Goal: Information Seeking & Learning: Learn about a topic

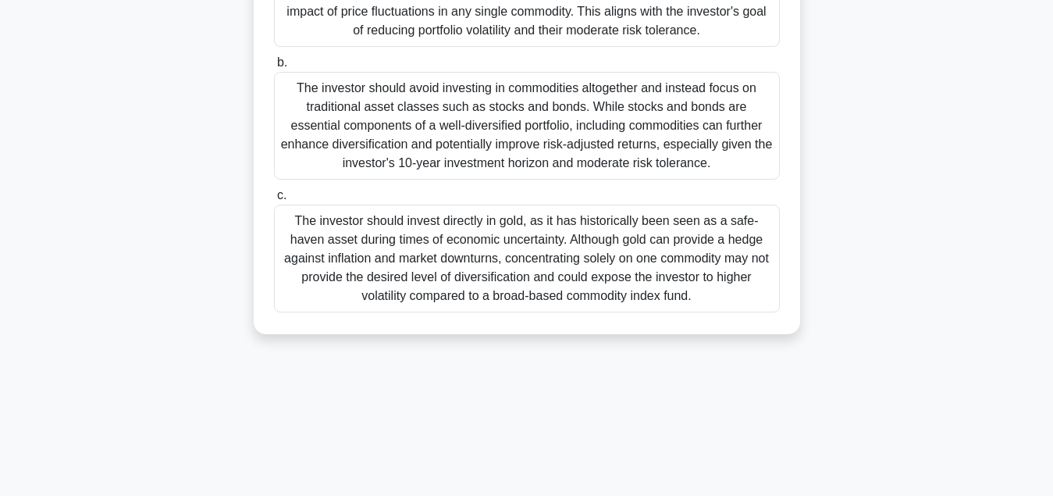
scroll to position [330, 0]
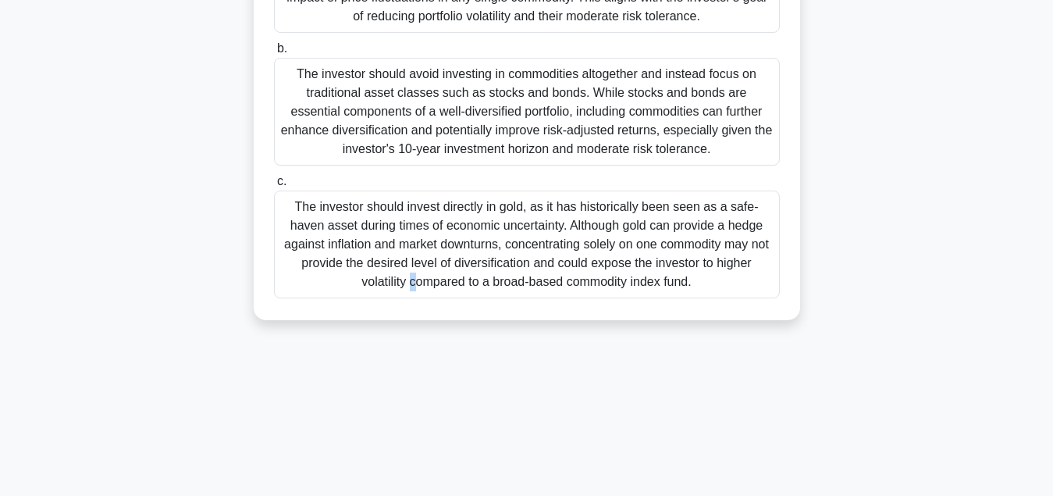
click at [667, 237] on div "The investor should invest directly in gold, as it has historically been seen a…" at bounding box center [527, 245] width 506 height 108
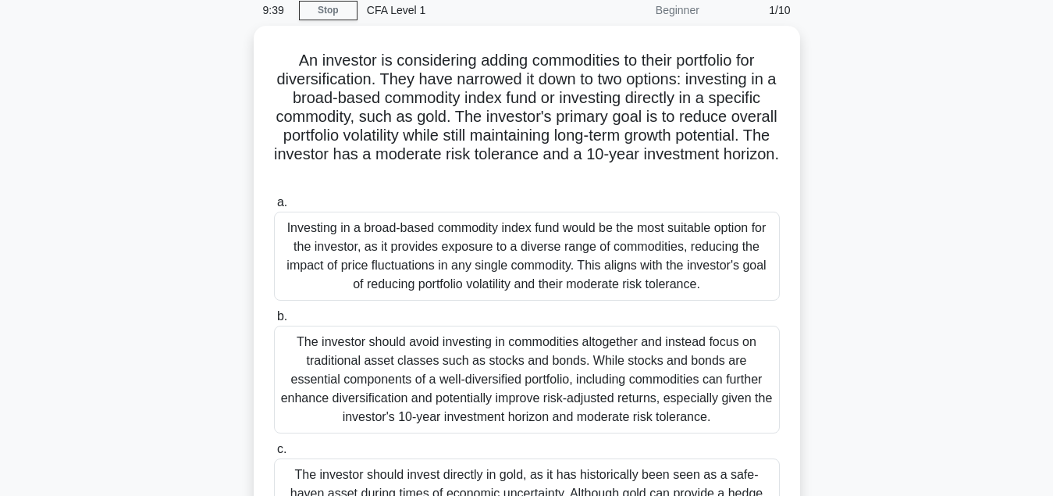
scroll to position [0, 0]
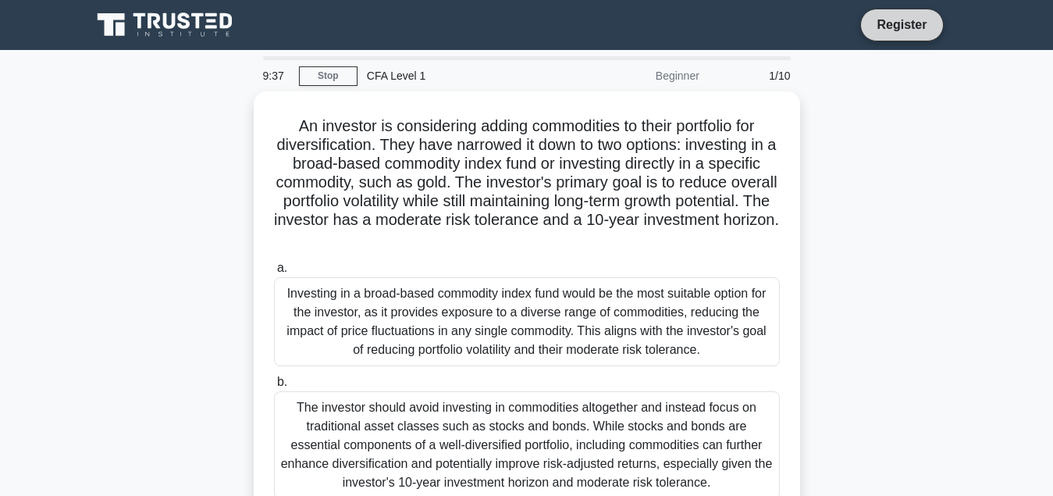
click at [897, 22] on link "Register" at bounding box center [902, 25] width 69 height 20
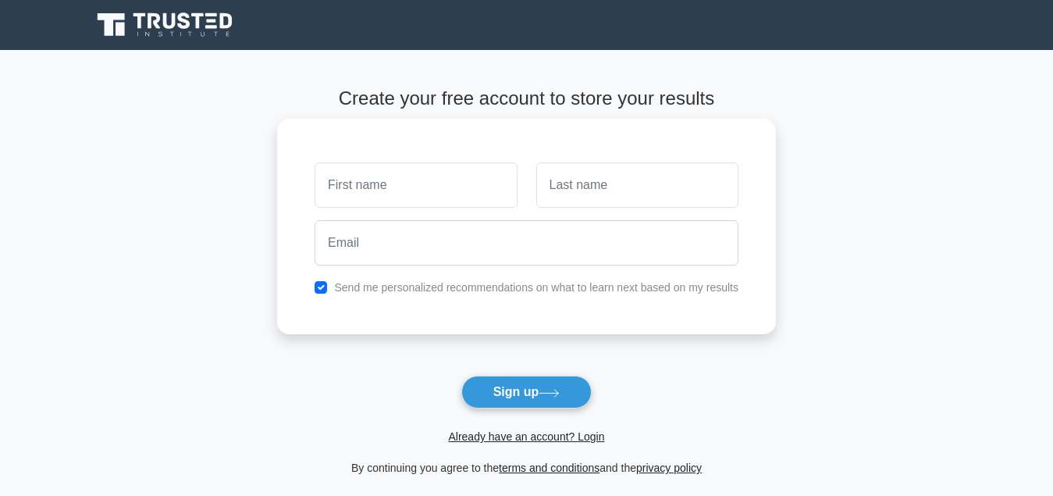
type input "[DEMOGRAPHIC_DATA]"
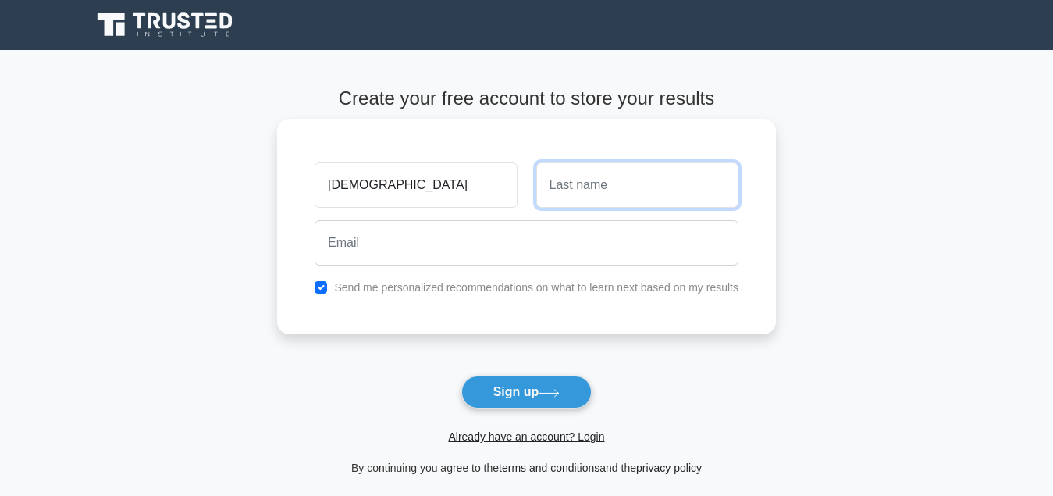
click at [607, 185] on input "text" at bounding box center [637, 184] width 202 height 45
type input "inuwa"
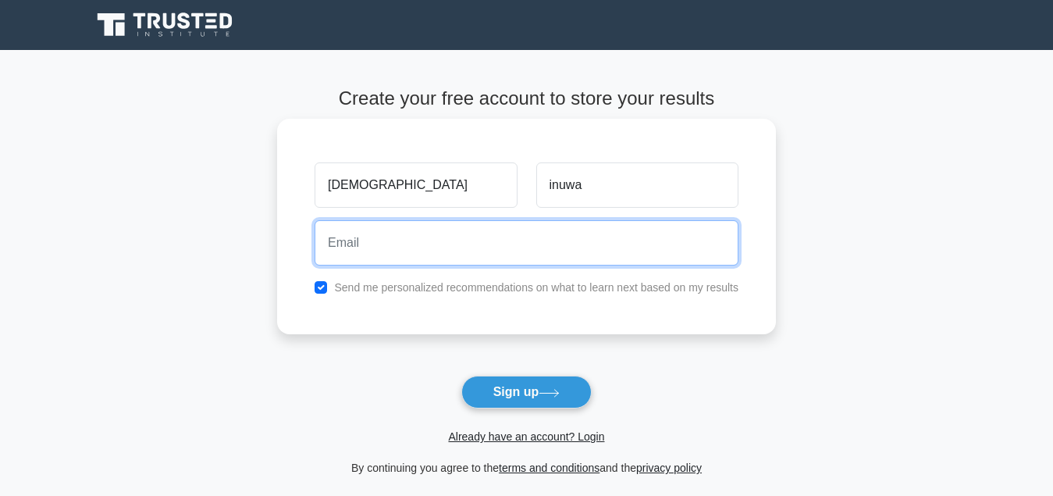
click at [540, 258] on input "email" at bounding box center [527, 242] width 424 height 45
type input "talk.2.malamcy@gmail.com"
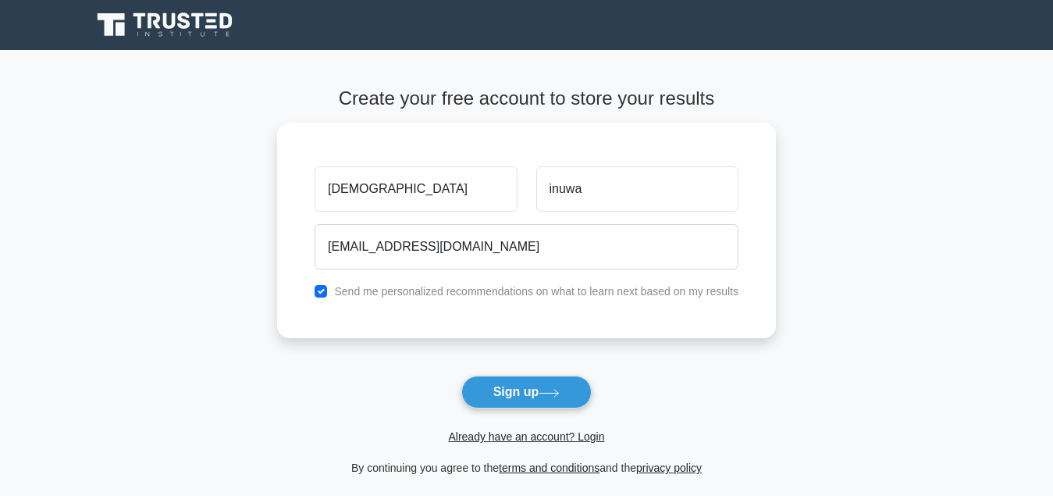
click at [534, 392] on button "Sign up" at bounding box center [526, 392] width 131 height 33
click at [534, 392] on form "Create your free account to store your results Muhammad inuwa talk.2.malamcy@gm…" at bounding box center [526, 282] width 499 height 390
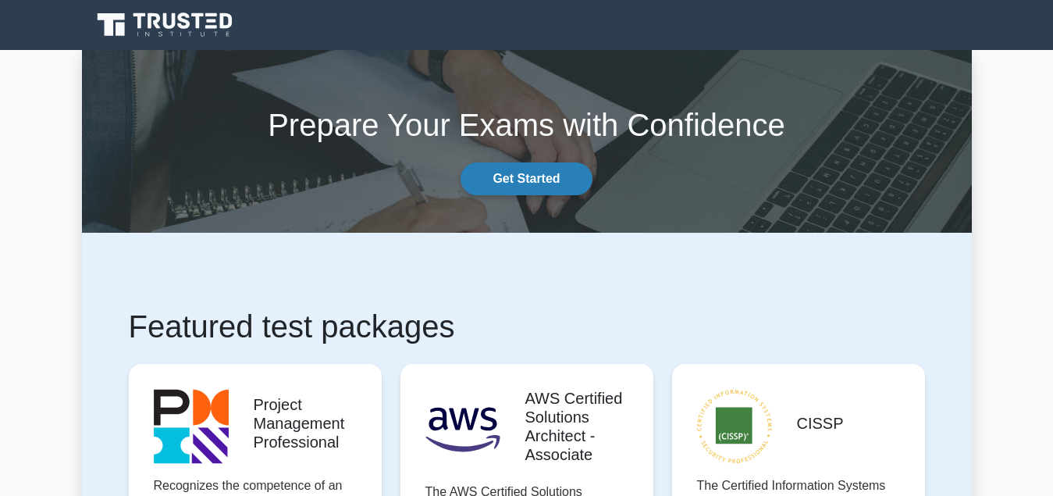
click at [555, 182] on link "Get Started" at bounding box center [526, 178] width 131 height 33
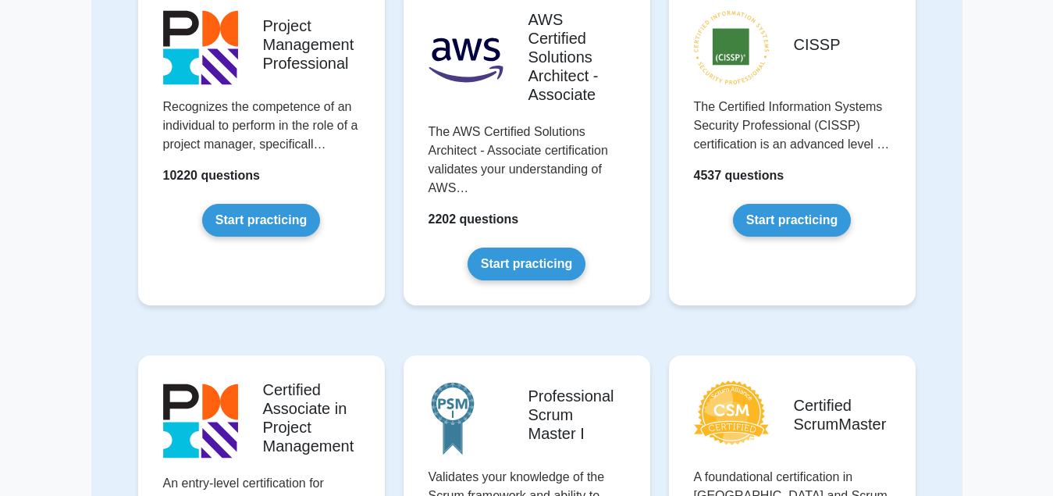
scroll to position [217, 0]
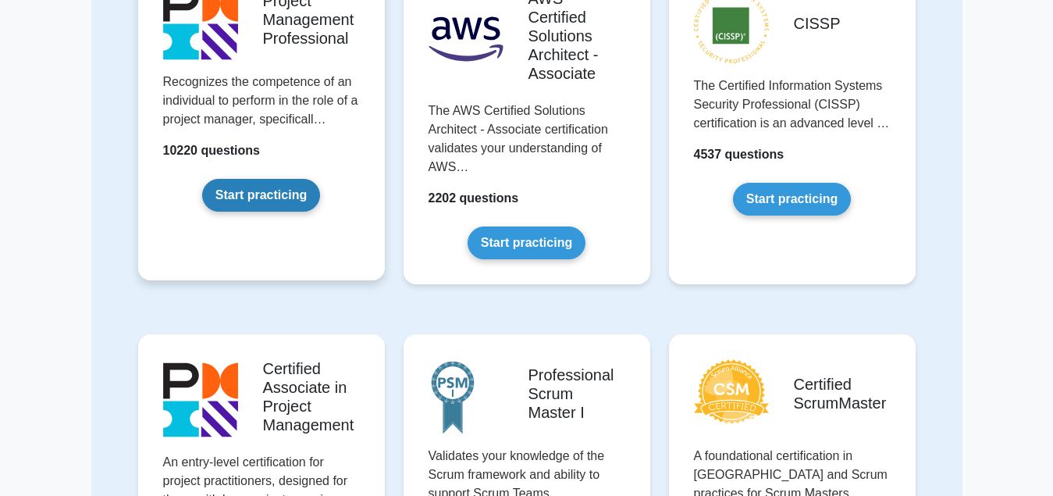
click at [251, 199] on link "Start practicing" at bounding box center [261, 195] width 118 height 33
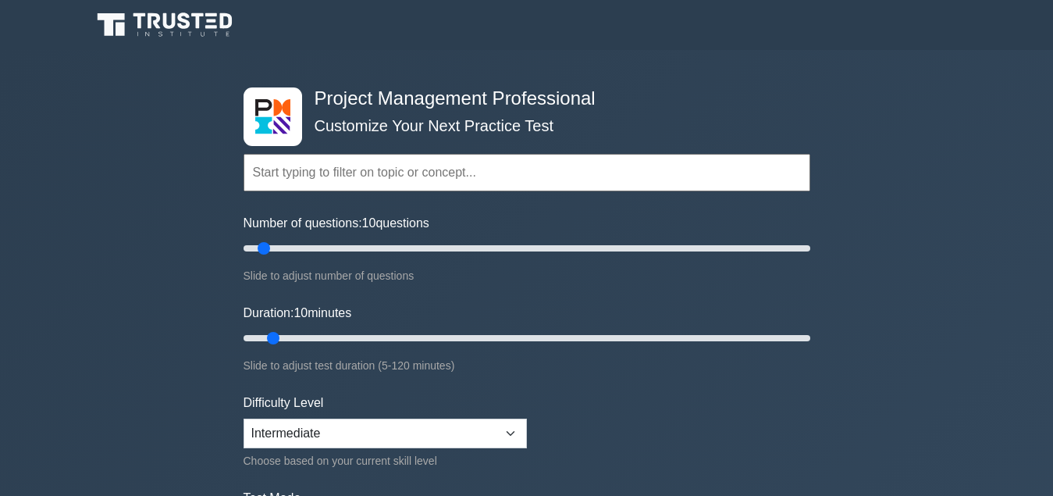
click at [343, 176] on input "text" at bounding box center [527, 172] width 567 height 37
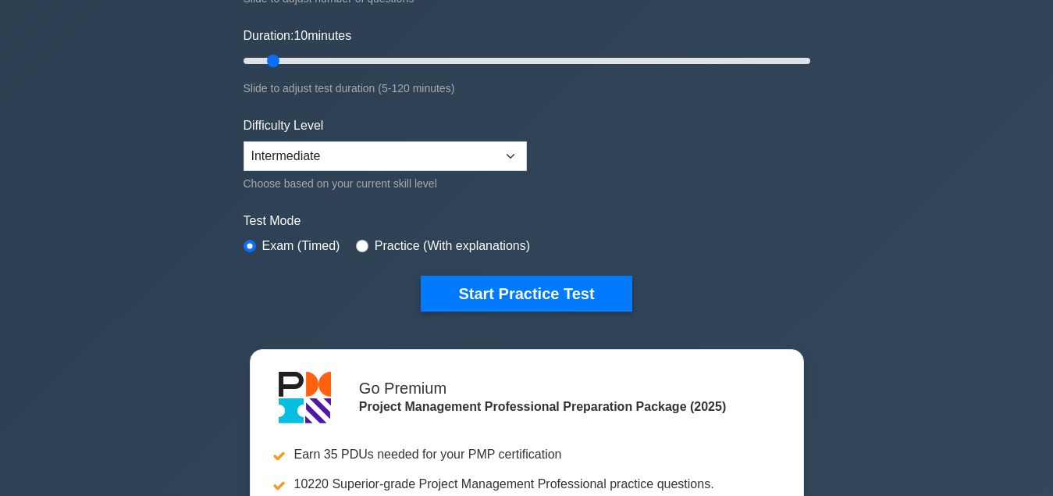
scroll to position [287, 0]
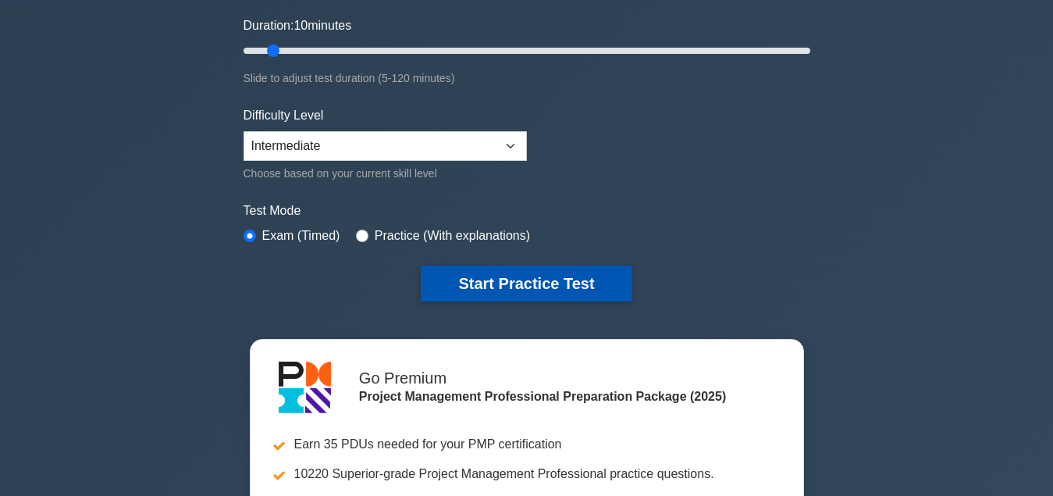
click at [558, 285] on button "Start Practice Test" at bounding box center [526, 283] width 211 height 36
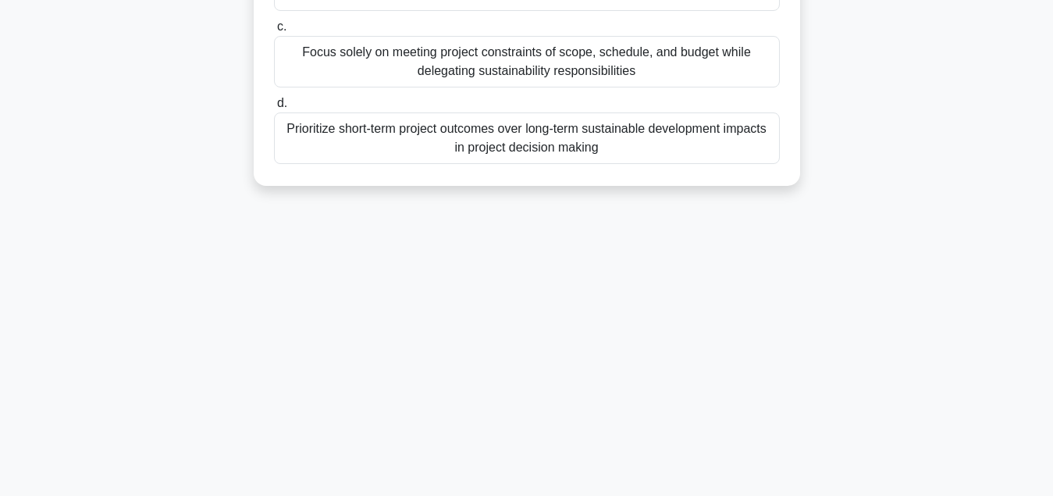
scroll to position [339, 0]
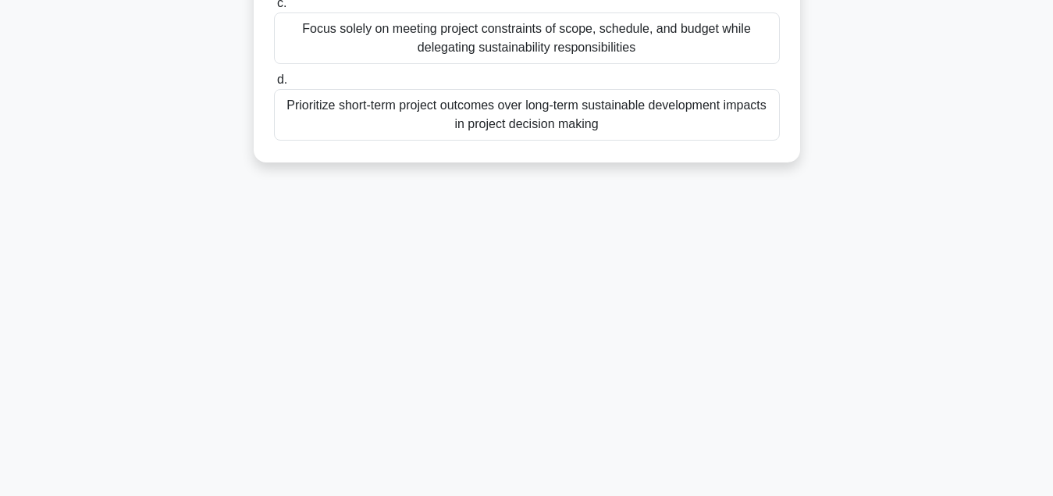
click at [616, 119] on div "Prioritize short-term project outcomes over long-term sustainable development i…" at bounding box center [527, 115] width 506 height 52
click at [274, 85] on input "d. Prioritize short-term project outcomes over long-term sustainable developmen…" at bounding box center [274, 80] width 0 height 10
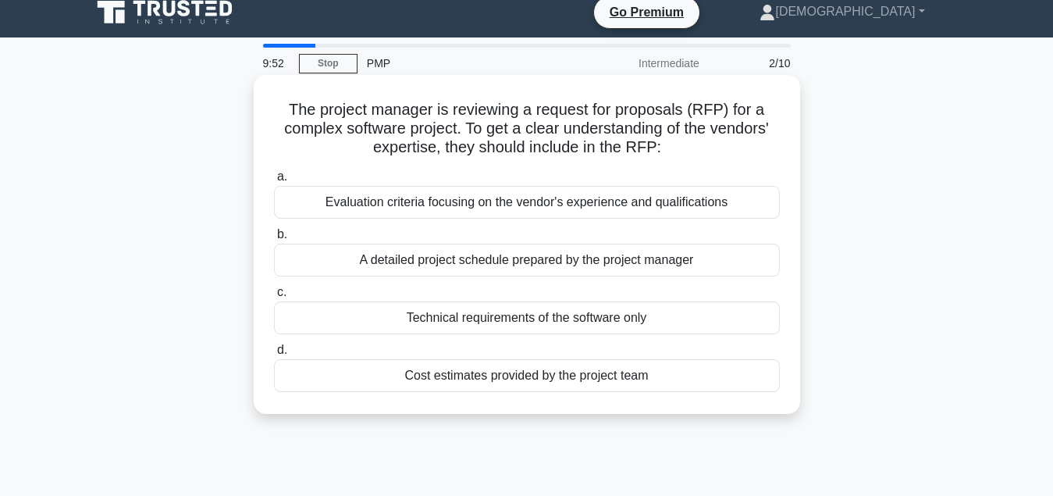
scroll to position [0, 0]
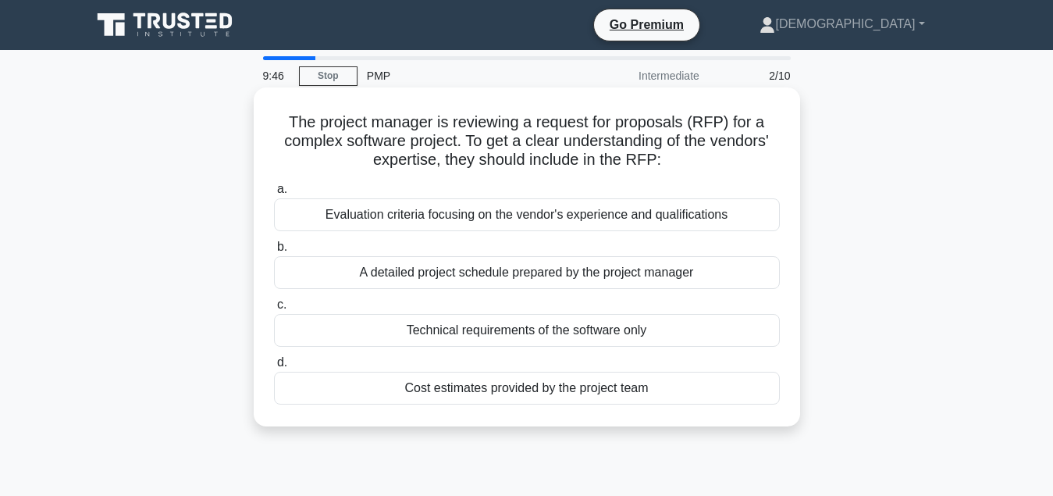
click at [365, 212] on div "Evaluation criteria focusing on the vendor's experience and qualifications" at bounding box center [527, 214] width 506 height 33
click at [274, 194] on input "a. Evaluation criteria focusing on the vendor's experience and qualifications" at bounding box center [274, 189] width 0 height 10
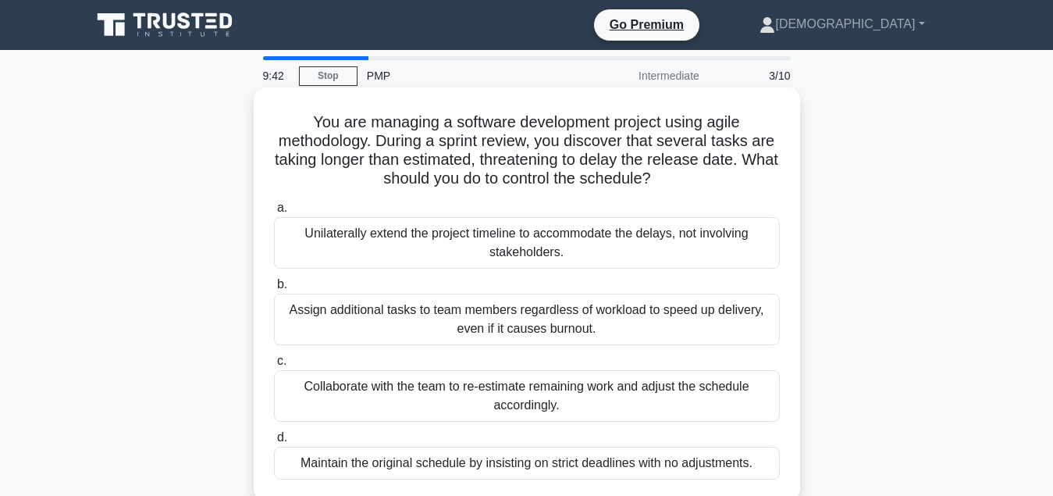
click at [403, 230] on div "Unilaterally extend the project timeline to accommodate the delays, not involvi…" at bounding box center [527, 243] width 506 height 52
click at [274, 213] on input "a. Unilaterally extend the project timeline to accommodate the delays, not invo…" at bounding box center [274, 208] width 0 height 10
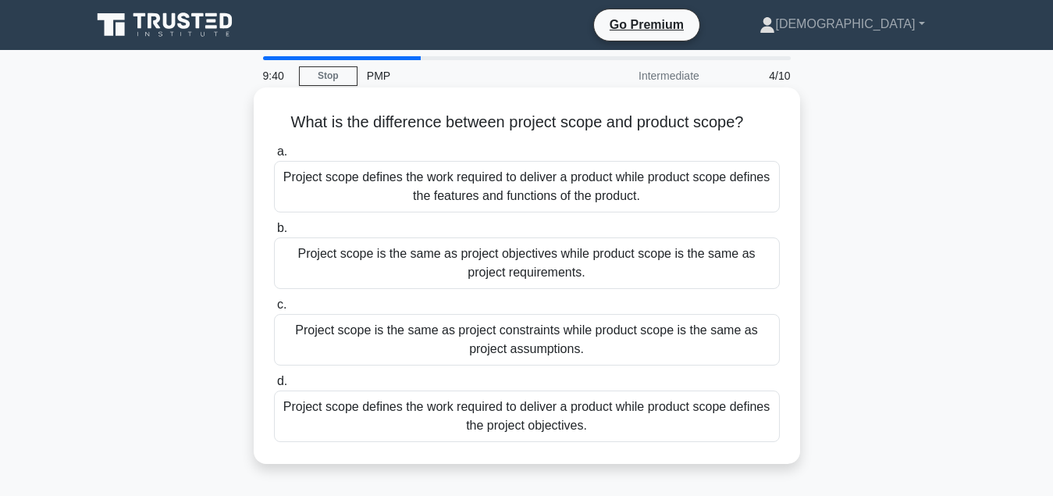
click at [447, 206] on div "Project scope defines the work required to deliver a product while product scop…" at bounding box center [527, 187] width 506 height 52
click at [274, 157] on input "a. Project scope defines the work required to deliver a product while product s…" at bounding box center [274, 152] width 0 height 10
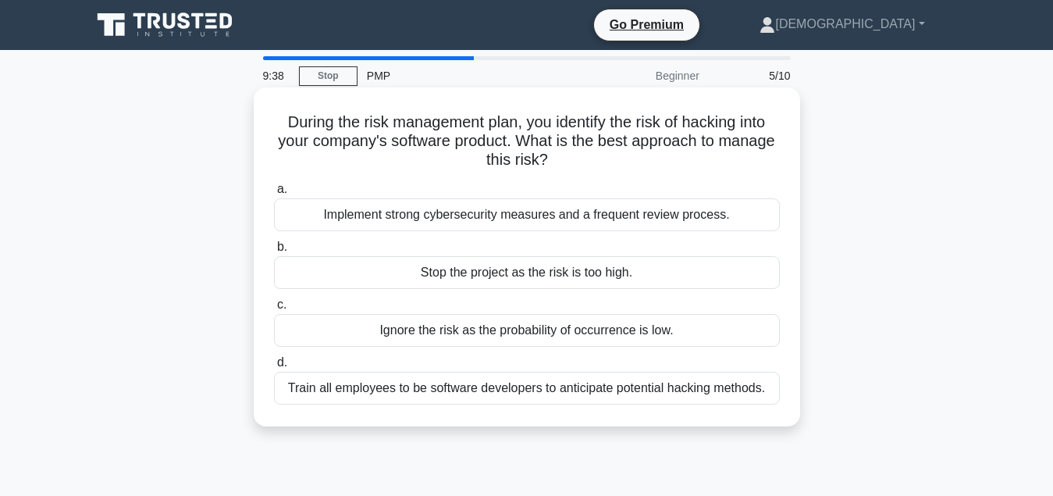
click at [452, 216] on div "Implement strong cybersecurity measures and a frequent review process." at bounding box center [527, 214] width 506 height 33
click at [274, 194] on input "a. Implement strong cybersecurity measures and a frequent review process." at bounding box center [274, 189] width 0 height 10
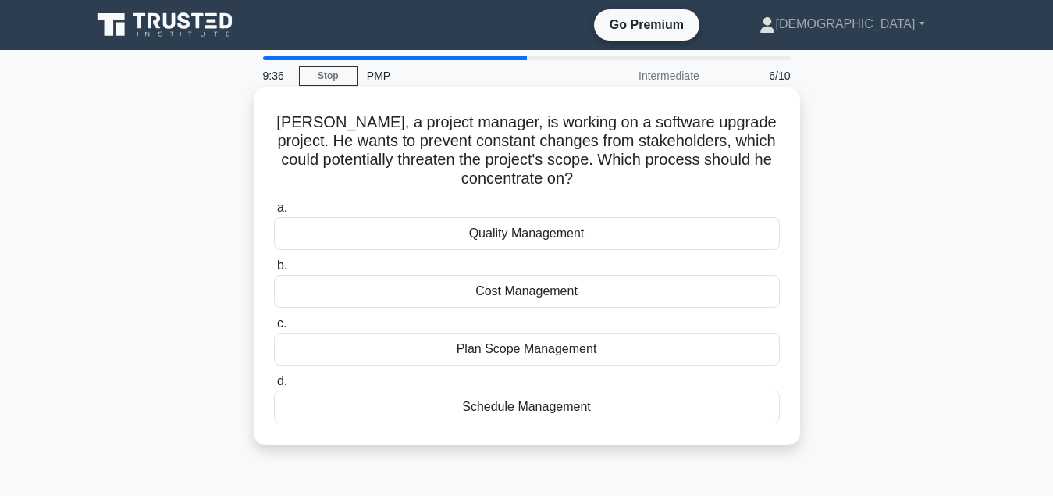
click at [522, 201] on label "a. Quality Management" at bounding box center [527, 224] width 506 height 52
click at [274, 203] on input "a. Quality Management" at bounding box center [274, 208] width 0 height 10
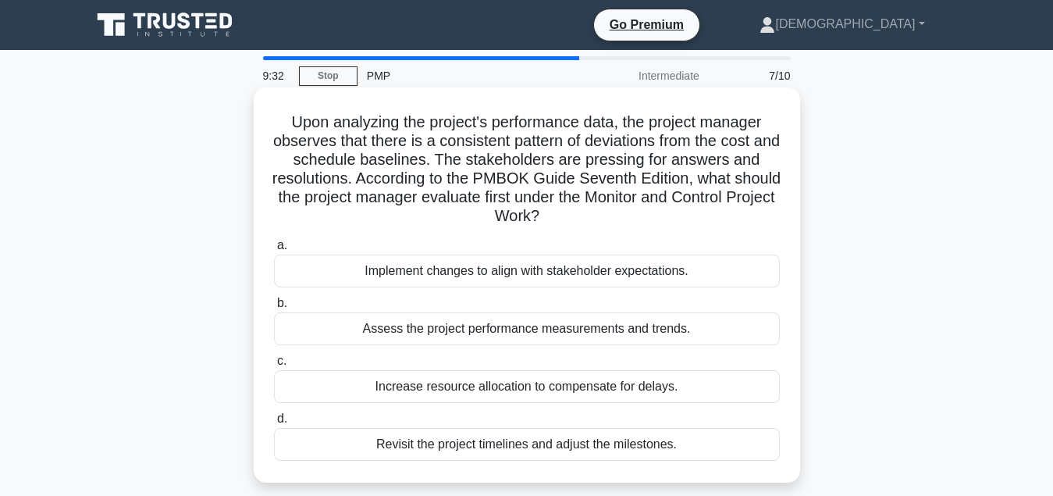
click at [481, 274] on div "Implement changes to align with stakeholder expectations." at bounding box center [527, 271] width 506 height 33
click at [274, 251] on input "a. Implement changes to align with stakeholder expectations." at bounding box center [274, 245] width 0 height 10
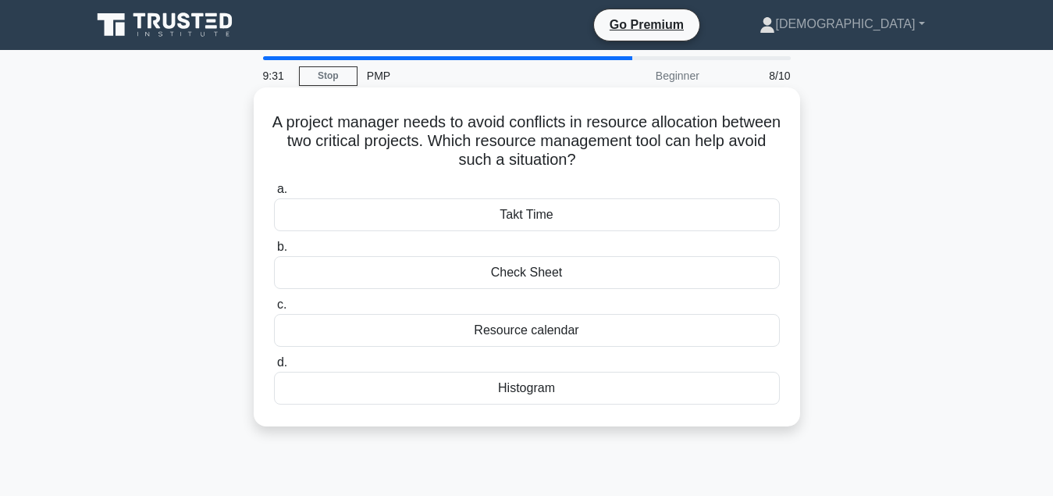
click at [560, 219] on div "Takt Time" at bounding box center [527, 214] width 506 height 33
click at [274, 194] on input "a. Takt Time" at bounding box center [274, 189] width 0 height 10
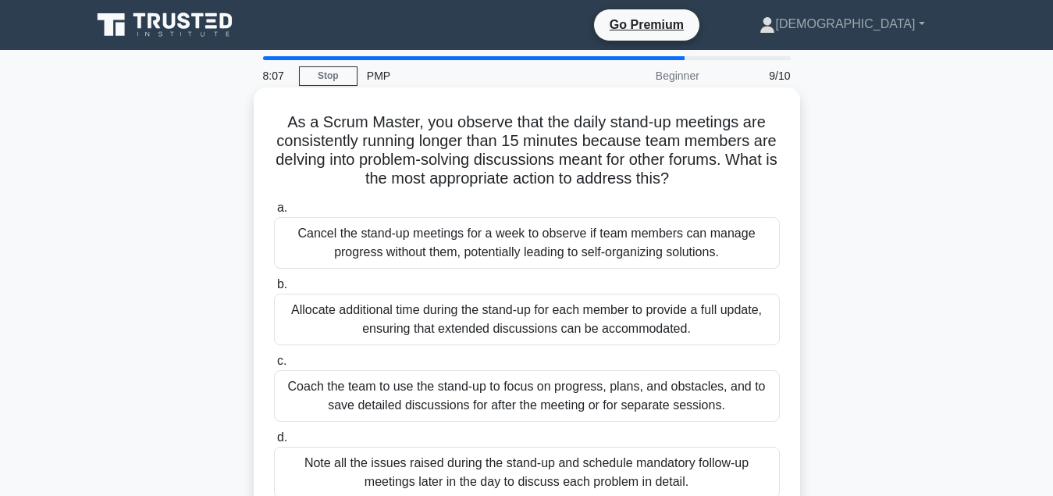
click at [349, 238] on div "Cancel the stand-up meetings for a week to observe if team members can manage p…" at bounding box center [527, 243] width 506 height 52
click at [274, 213] on input "a. Cancel the stand-up meetings for a week to observe if team members can manag…" at bounding box center [274, 208] width 0 height 10
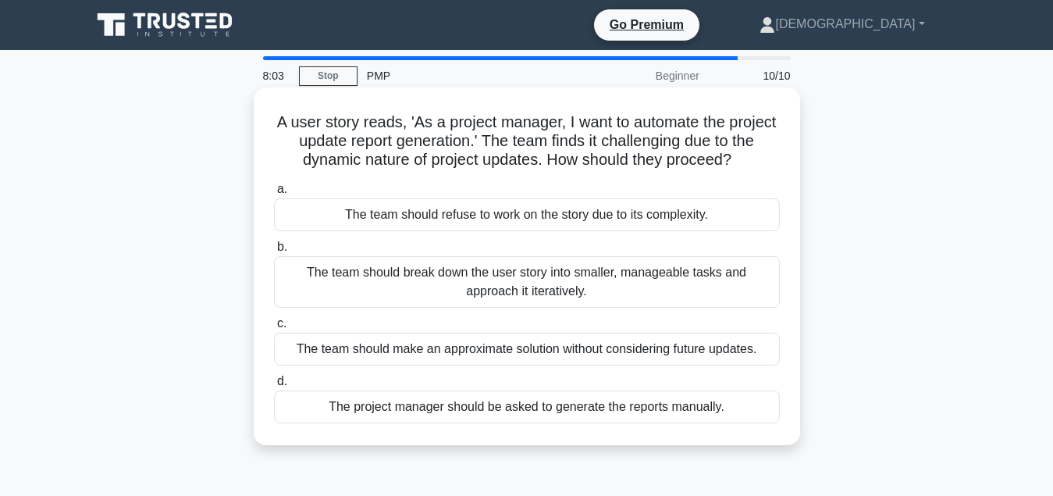
click at [400, 246] on label "b. The team should break down the user story into smaller, manageable tasks and…" at bounding box center [527, 272] width 506 height 70
click at [274, 246] on input "b. The team should break down the user story into smaller, manageable tasks and…" at bounding box center [274, 247] width 0 height 10
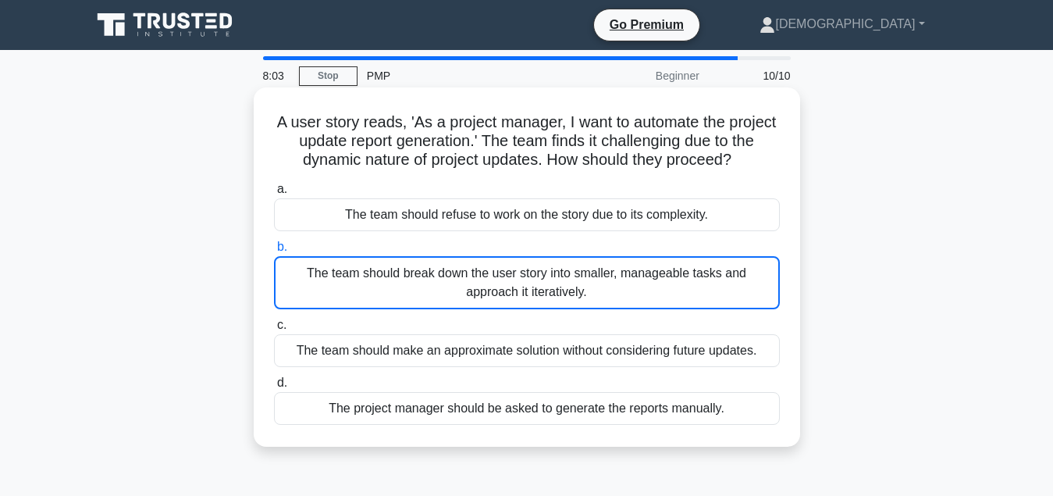
click at [400, 246] on label "b. The team should break down the user story into smaller, manageable tasks and…" at bounding box center [527, 273] width 506 height 72
click at [274, 246] on input "b. The team should break down the user story into smaller, manageable tasks and…" at bounding box center [274, 247] width 0 height 10
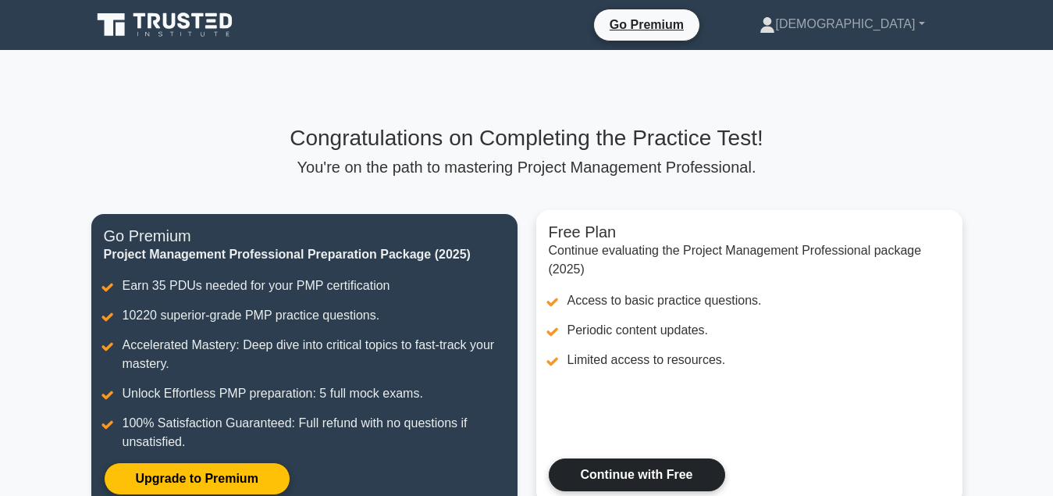
click at [654, 468] on link "Continue with Free" at bounding box center [637, 474] width 176 height 33
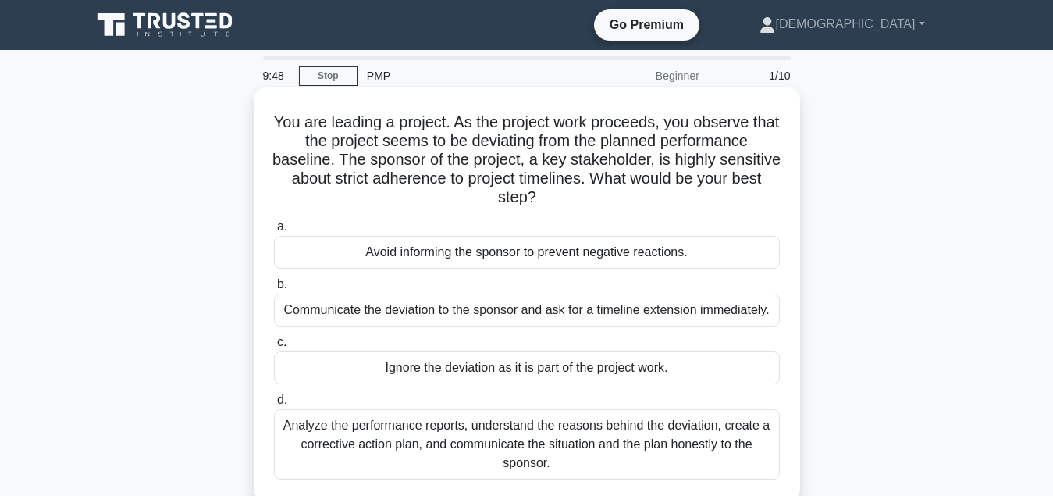
click at [447, 260] on div "Avoid informing the sponsor to prevent negative reactions." at bounding box center [527, 252] width 506 height 33
click at [274, 232] on input "a. Avoid informing the sponsor to prevent negative reactions." at bounding box center [274, 227] width 0 height 10
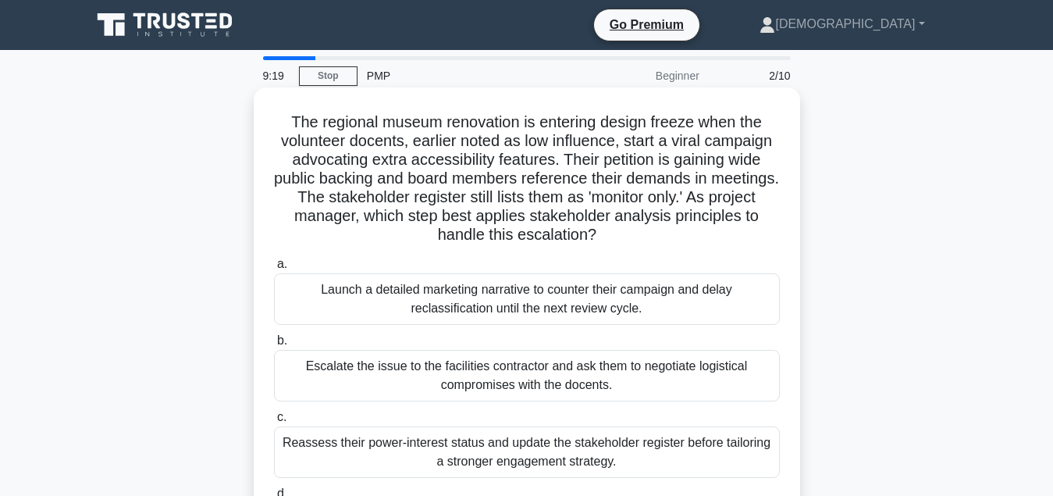
click at [499, 300] on div "Launch a detailed marketing narrative to counter their campaign and delay recla…" at bounding box center [527, 299] width 506 height 52
click at [274, 269] on input "a. Launch a detailed marketing narrative to counter their campaign and delay re…" at bounding box center [274, 264] width 0 height 10
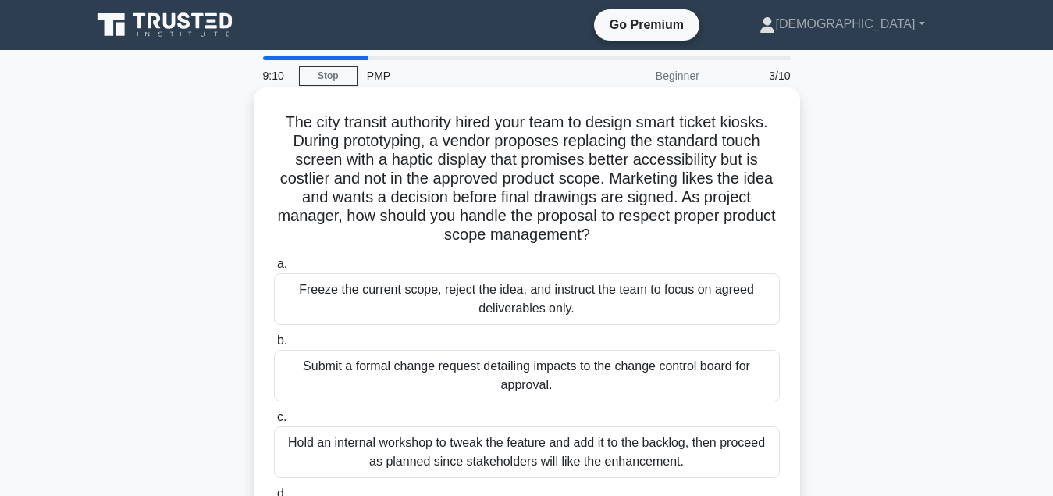
click at [374, 366] on div "Submit a formal change request detailing impacts to the change control board fo…" at bounding box center [527, 376] width 506 height 52
click at [274, 346] on input "b. Submit a formal change request detailing impacts to the change control board…" at bounding box center [274, 341] width 0 height 10
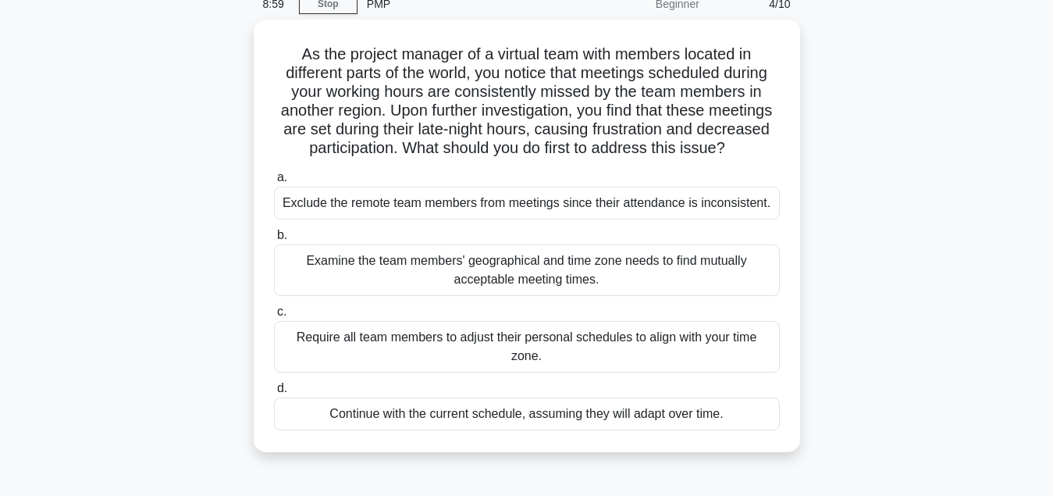
scroll to position [88, 0]
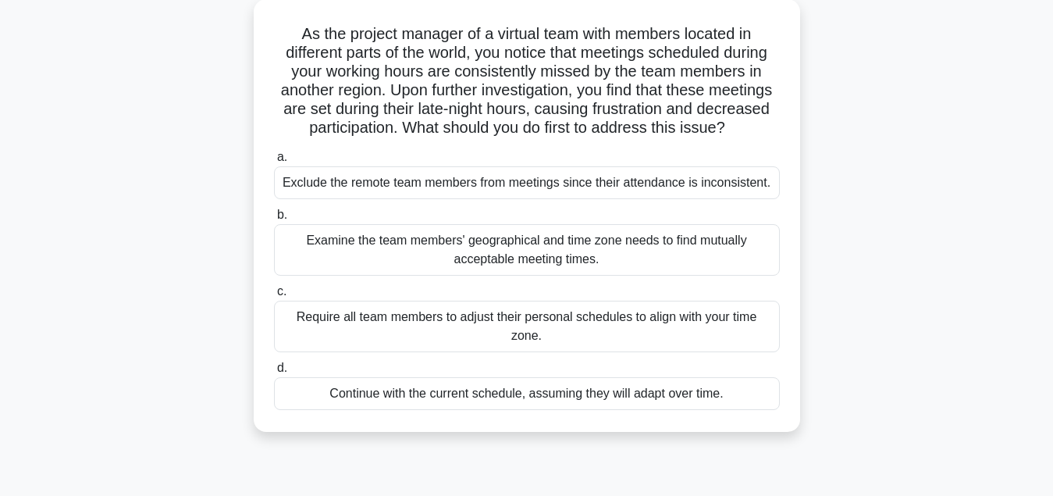
click at [660, 408] on div "Continue with the current schedule, assuming they will adapt over time." at bounding box center [527, 393] width 506 height 33
click at [274, 373] on input "d. Continue with the current schedule, assuming they will adapt over time." at bounding box center [274, 368] width 0 height 10
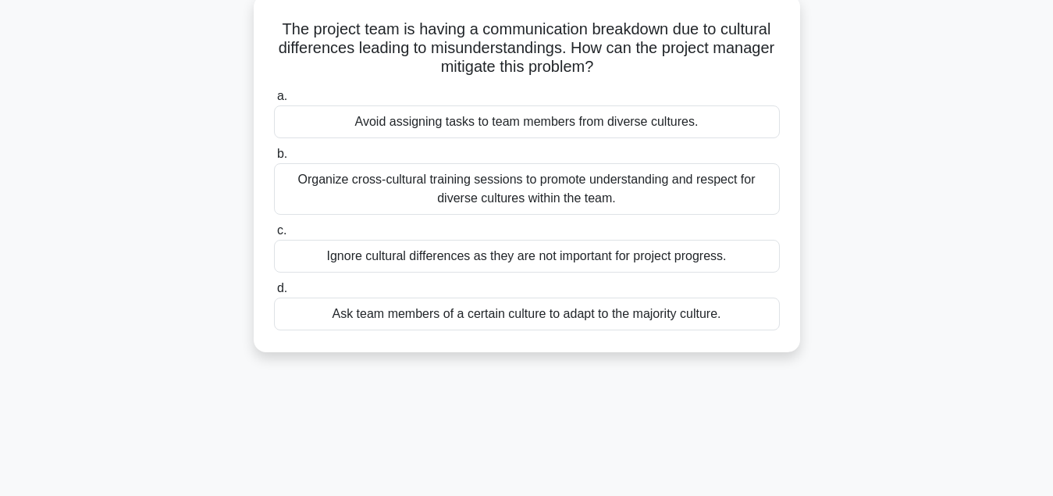
scroll to position [0, 0]
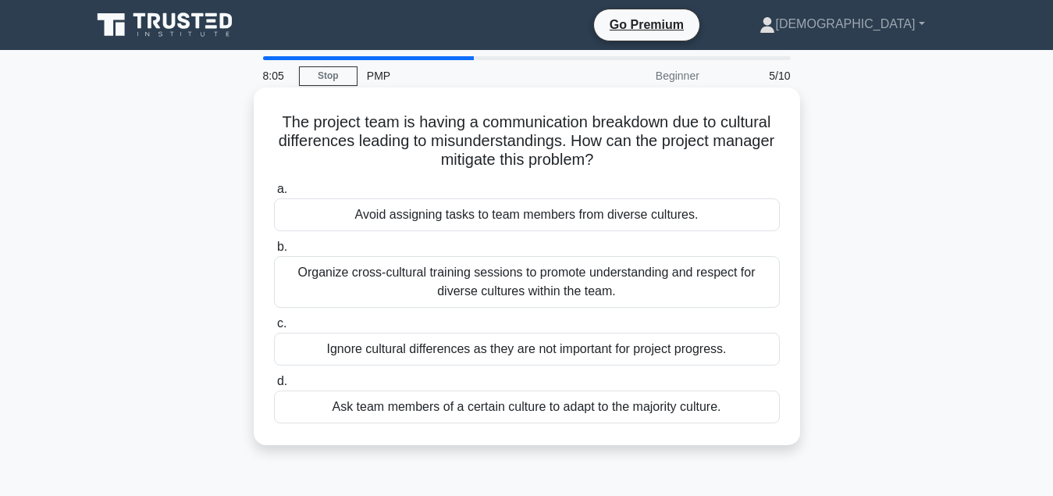
click at [404, 268] on div "Organize cross-cultural training sessions to promote understanding and respect …" at bounding box center [527, 282] width 506 height 52
click at [274, 252] on input "b. Organize cross-cultural training sessions to promote understanding and respe…" at bounding box center [274, 247] width 0 height 10
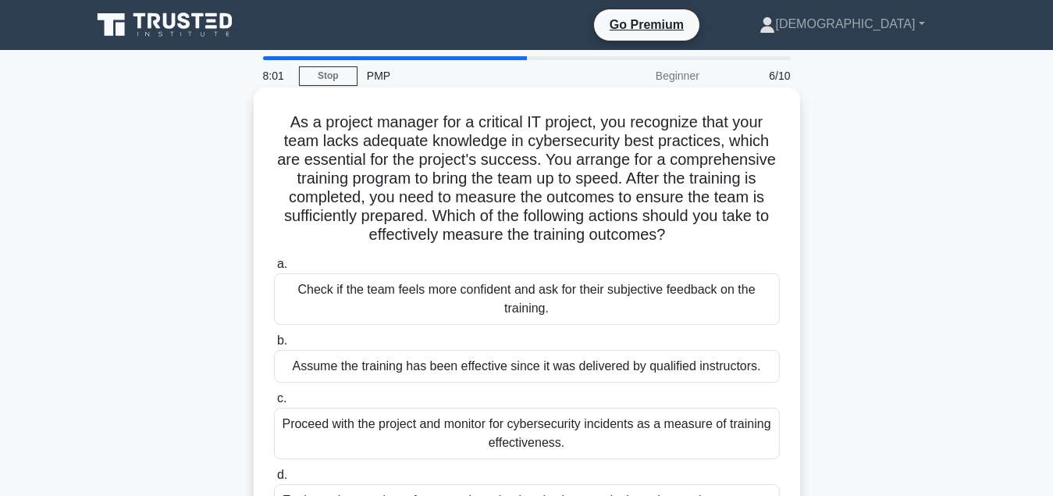
click at [502, 370] on div "Assume the training has been effective since it was delivered by qualified inst…" at bounding box center [527, 366] width 506 height 33
click at [274, 346] on input "b. Assume the training has been effective since it was delivered by qualified i…" at bounding box center [274, 341] width 0 height 10
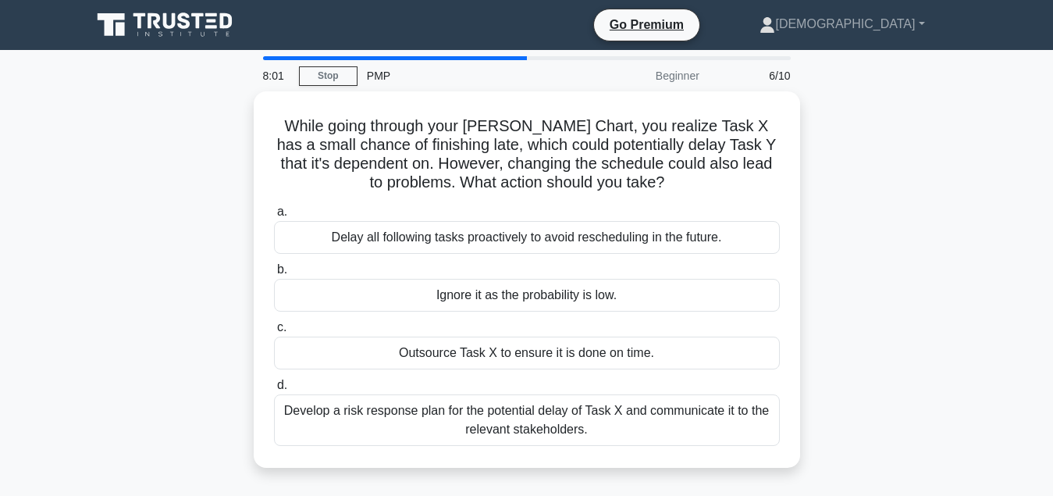
click at [502, 370] on div "a. Delay all following tasks proactively to avoid rescheduling in the future. b…" at bounding box center [527, 324] width 525 height 250
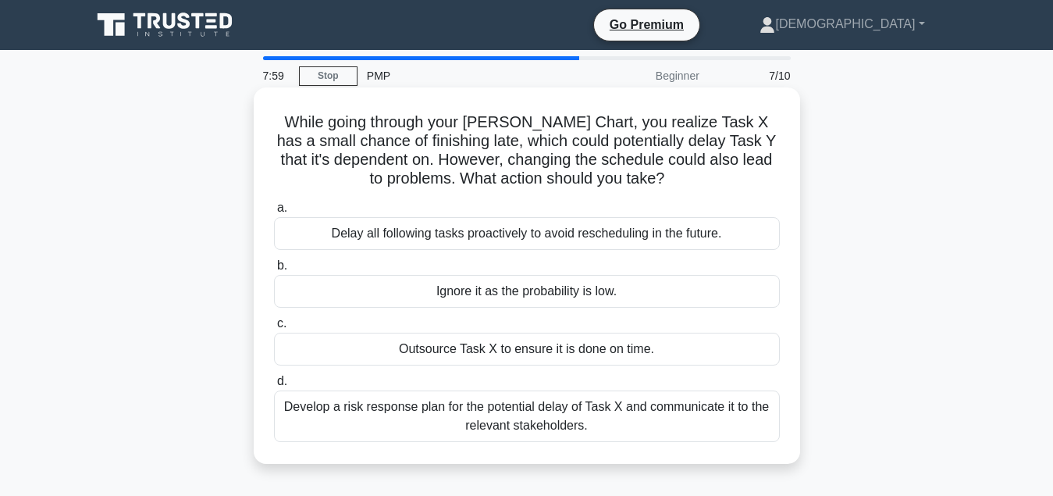
click at [515, 409] on div "Develop a risk response plan for the potential delay of Task X and communicate …" at bounding box center [527, 416] width 506 height 52
click at [274, 387] on input "d. Develop a risk response plan for the potential delay of Task X and communica…" at bounding box center [274, 381] width 0 height 10
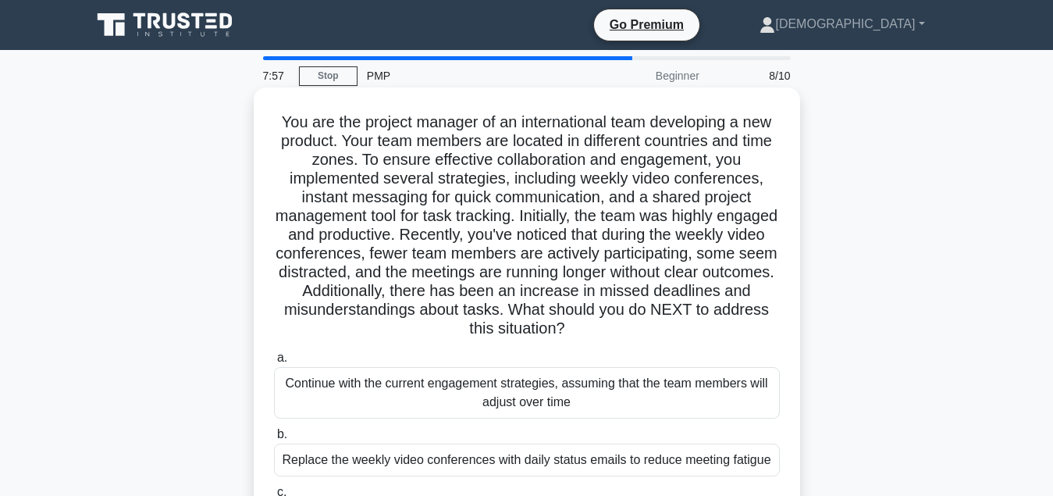
click at [530, 468] on div "Replace the weekly video conferences with daily status emails to reduce meeting…" at bounding box center [527, 460] width 506 height 33
click at [274, 440] on input "b. Replace the weekly video conferences with daily status emails to reduce meet…" at bounding box center [274, 434] width 0 height 10
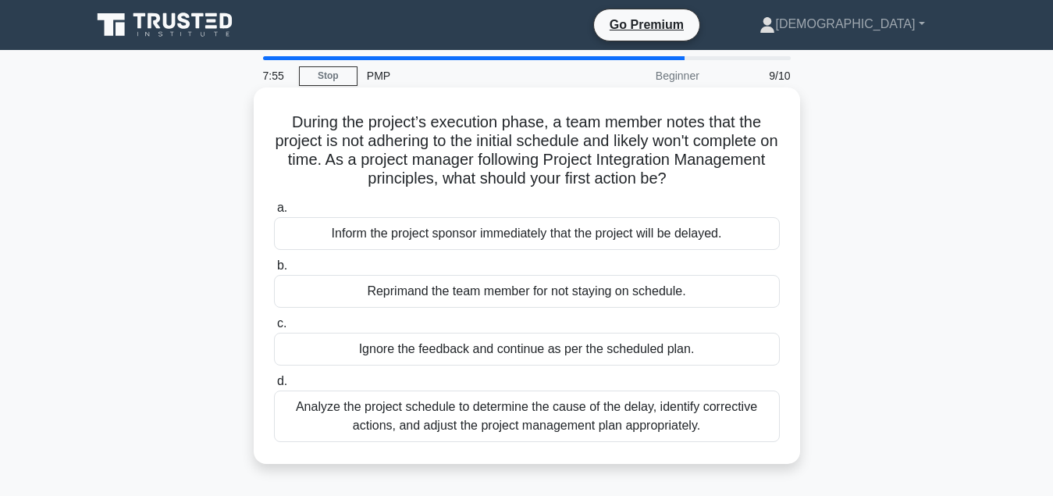
click at [558, 412] on div "Analyze the project schedule to determine the cause of the delay, identify corr…" at bounding box center [527, 416] width 506 height 52
click at [274, 387] on input "d. Analyze the project schedule to determine the cause of the delay, identify c…" at bounding box center [274, 381] width 0 height 10
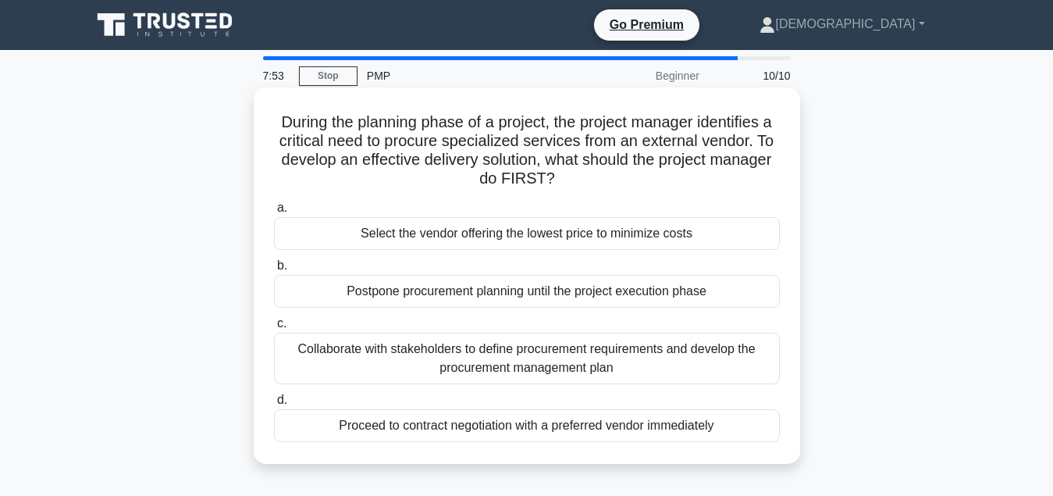
click at [561, 426] on div "Proceed to contract negotiation with a preferred vendor immediately" at bounding box center [527, 425] width 506 height 33
click at [274, 405] on input "d. Proceed to contract negotiation with a preferred vendor immediately" at bounding box center [274, 400] width 0 height 10
